Goal: Contribute content

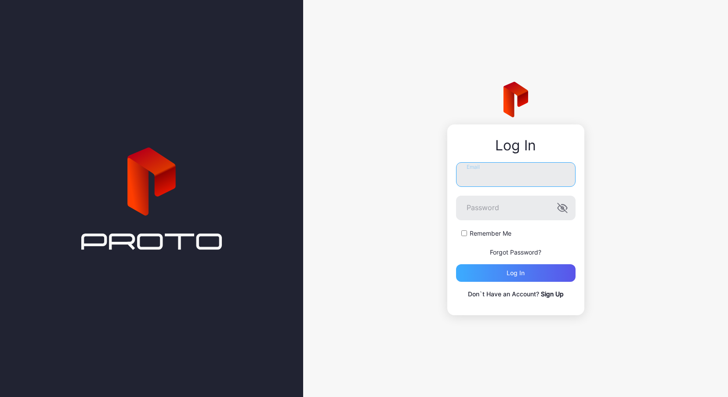
type input "**********"
click at [518, 271] on div "Log in" at bounding box center [515, 272] width 18 height 7
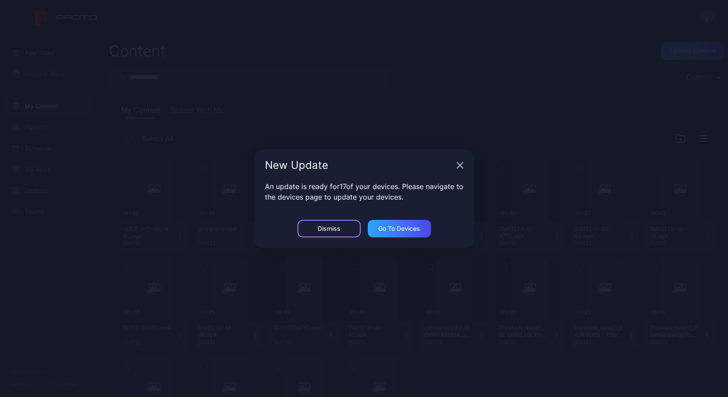
click at [336, 228] on div "Dismiss" at bounding box center [329, 228] width 23 height 7
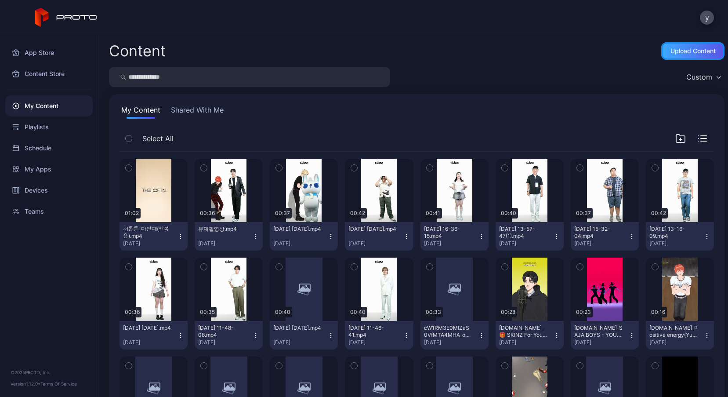
click at [689, 51] on div "Upload Content" at bounding box center [692, 50] width 45 height 7
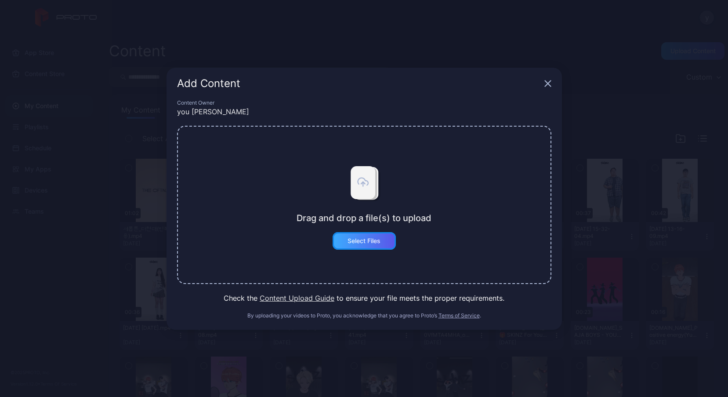
click at [365, 244] on div "Select Files" at bounding box center [363, 241] width 63 height 18
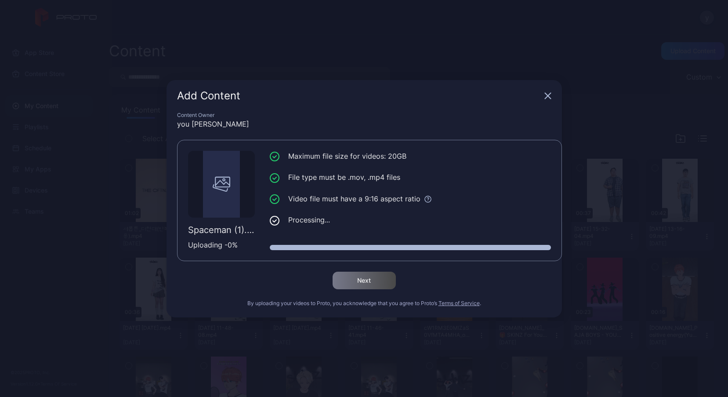
click at [548, 95] on icon "button" at bounding box center [548, 96] width 6 height 6
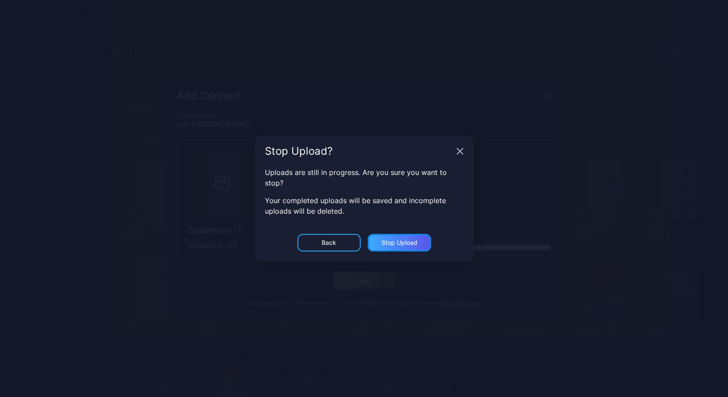
click at [398, 246] on div "Stop Upload" at bounding box center [399, 243] width 63 height 18
